Goal: Find contact information: Obtain details needed to contact an individual or organization

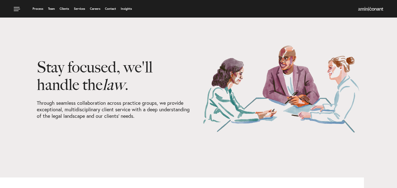
click at [78, 10] on link "Services" at bounding box center [79, 8] width 11 height 3
click at [80, 8] on link "Services" at bounding box center [79, 8] width 11 height 3
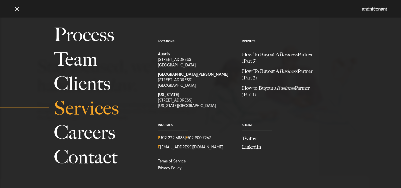
click at [96, 109] on link "Services" at bounding box center [100, 108] width 93 height 25
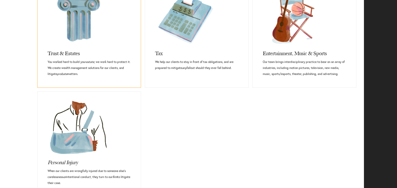
scroll to position [421, 0]
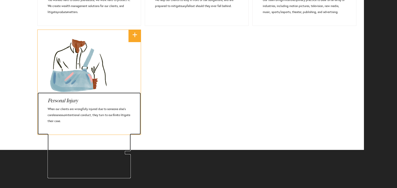
click at [76, 102] on icon "Injury" at bounding box center [72, 100] width 12 height 6
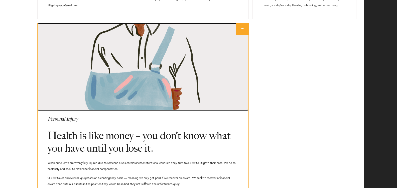
click at [78, 100] on link at bounding box center [143, 67] width 211 height 88
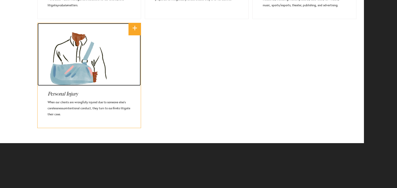
scroll to position [431, 0]
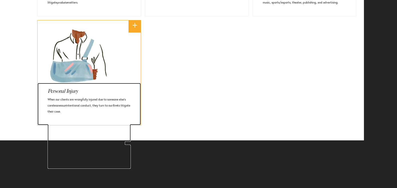
click at [64, 92] on icon "Personal" at bounding box center [57, 91] width 18 height 6
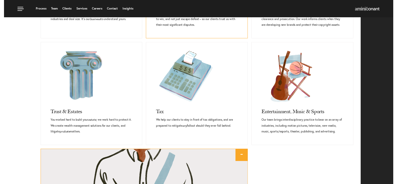
scroll to position [225, 0]
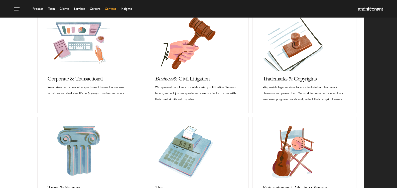
click at [110, 7] on link "Contact" at bounding box center [110, 8] width 11 height 3
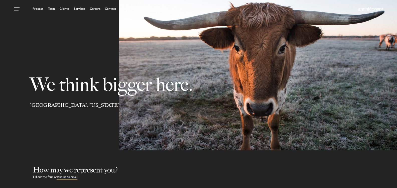
select select "Austin"
select select "Business and Civil Litigation"
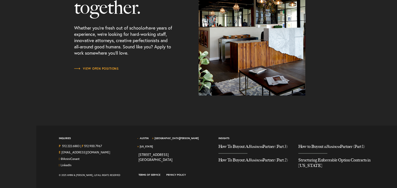
scroll to position [691, 0]
drag, startPoint x: 137, startPoint y: 139, endPoint x: 165, endPoint y: 147, distance: 29.0
click at [165, 147] on div "Austin [GEOGRAPHIC_DATA][PERSON_NAME] [US_STATE] [STREET_ADDRESS][GEOGRAPHIC_DA…" at bounding box center [175, 154] width 80 height 37
copy div "[STREET_ADDRESS]"
drag, startPoint x: 80, startPoint y: 141, endPoint x: 62, endPoint y: 139, distance: 17.4
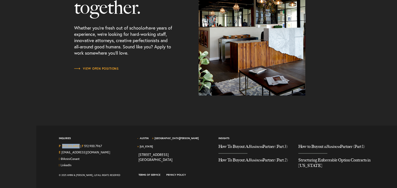
click at [62, 144] on div "P 512.222.6883 | F 512.900.7967" at bounding box center [95, 147] width 72 height 7
copy link "512.222.6883"
click at [66, 92] on section "Let’s work together. Whether you’re fresh out of school or have years of experi…" at bounding box center [198, 29] width 397 height 193
